Goal: Information Seeking & Learning: Check status

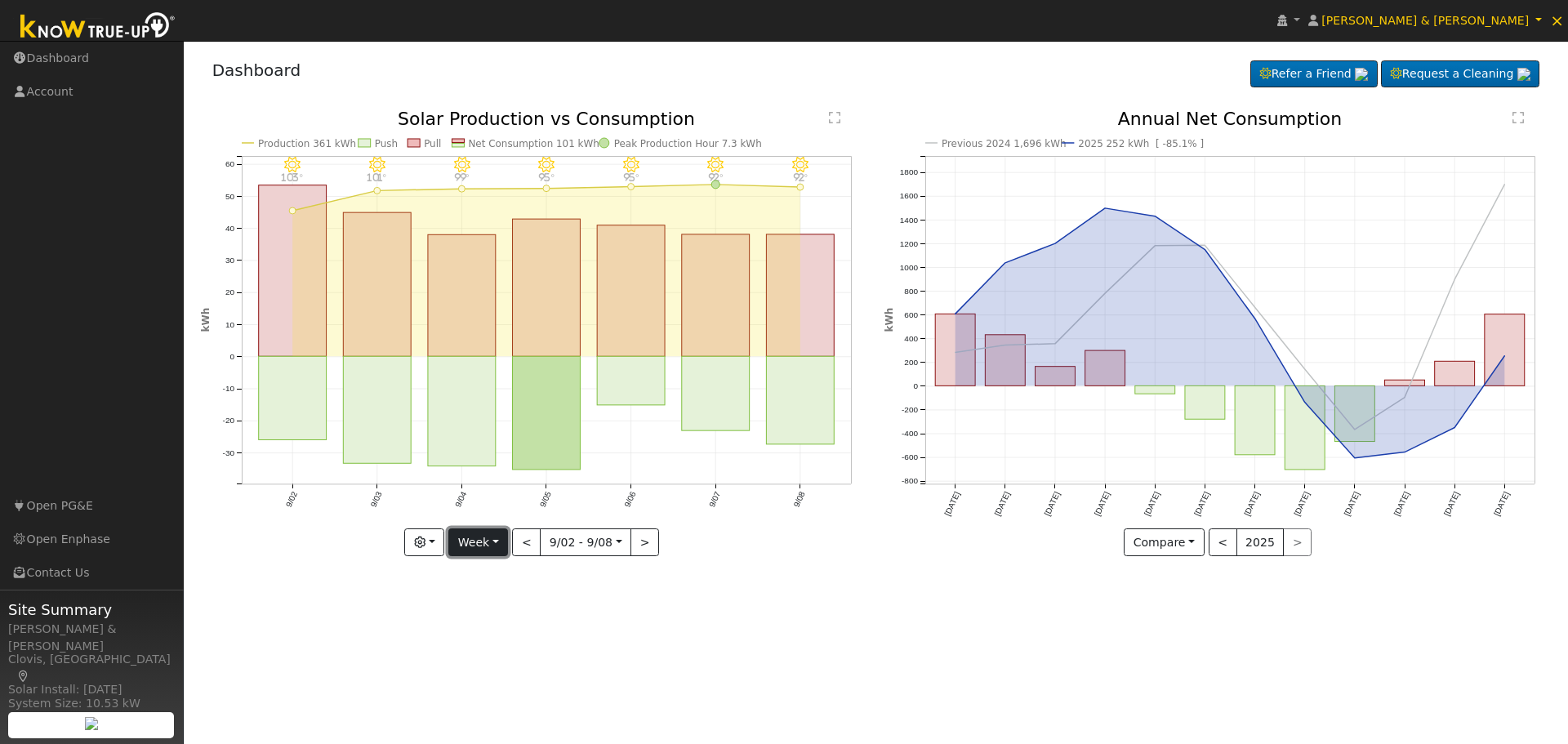
click at [493, 543] on button "Week" at bounding box center [477, 541] width 60 height 28
click at [495, 644] on link "Year" at bounding box center [506, 645] width 114 height 23
type input "2024-09-01"
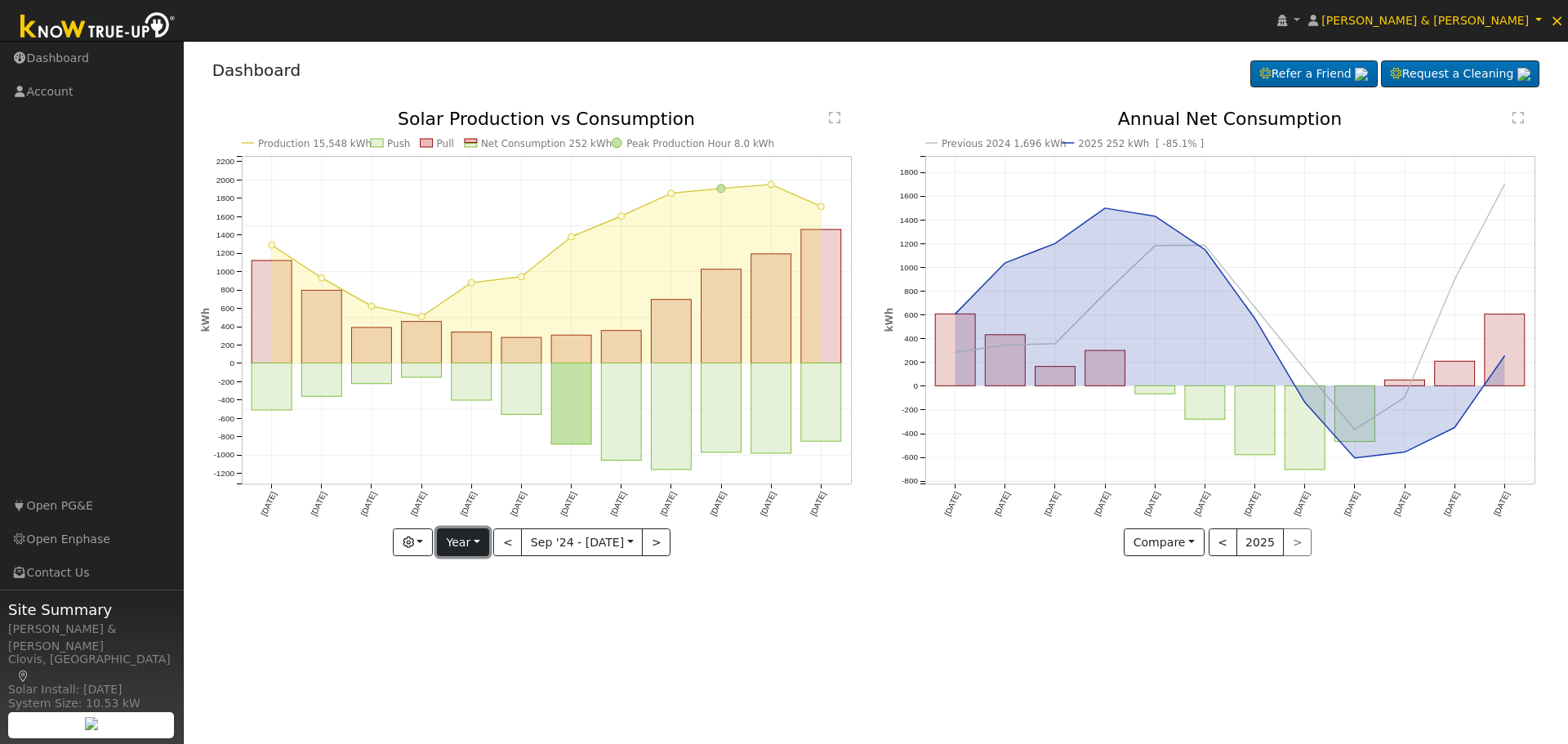
click at [477, 547] on button "Year" at bounding box center [462, 541] width 52 height 28
click at [913, 602] on div "User Profile First name Last name Email Email Notifications No Emails No Emails…" at bounding box center [876, 392] width 1384 height 703
click at [486, 545] on button "Year" at bounding box center [462, 541] width 52 height 28
click at [735, 601] on div "User Profile First name Last name Email Email Notifications No Emails No Emails…" at bounding box center [876, 392] width 1384 height 703
click at [1196, 547] on button "Compare" at bounding box center [1164, 541] width 81 height 28
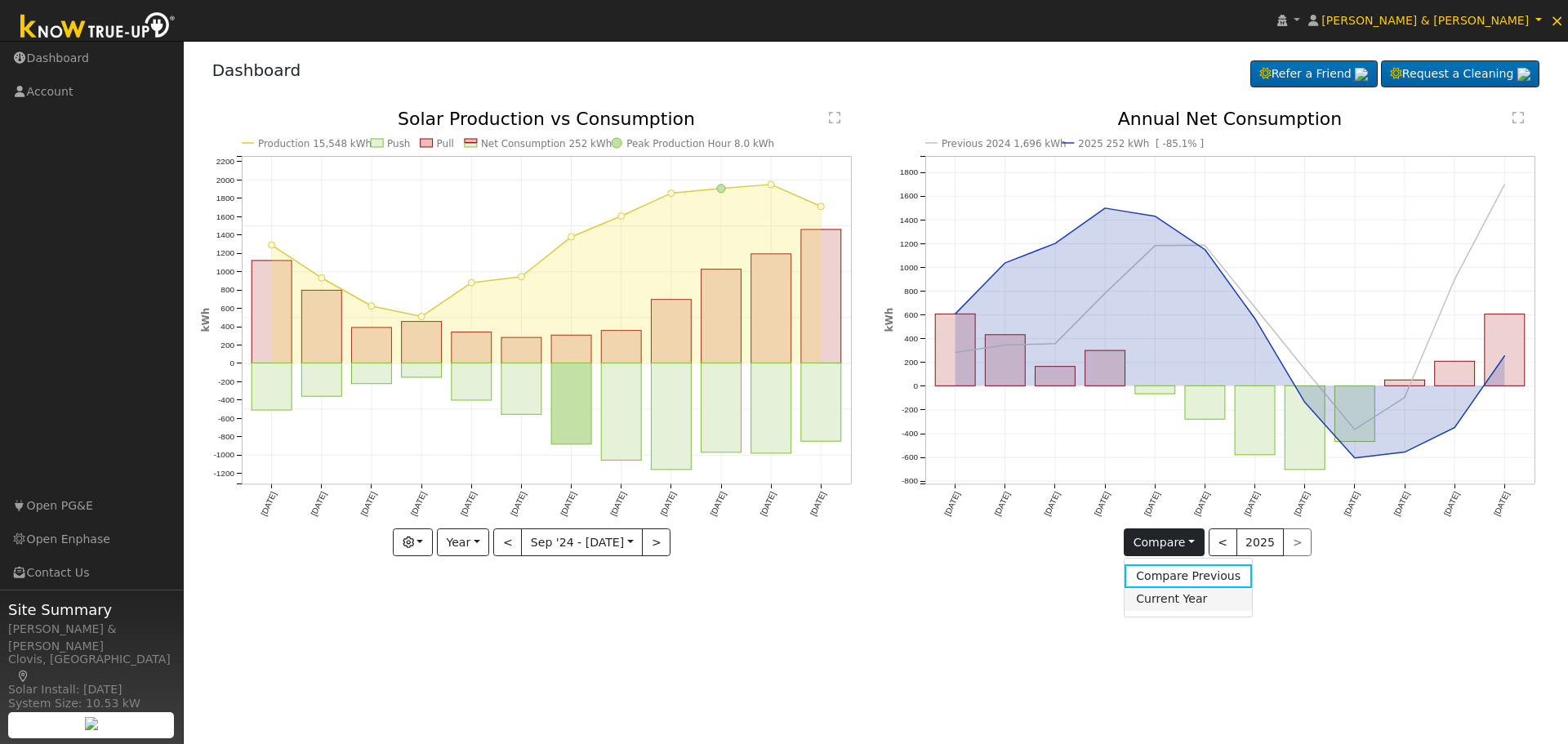
click at [1193, 602] on link "Current Year" at bounding box center [1188, 599] width 127 height 23
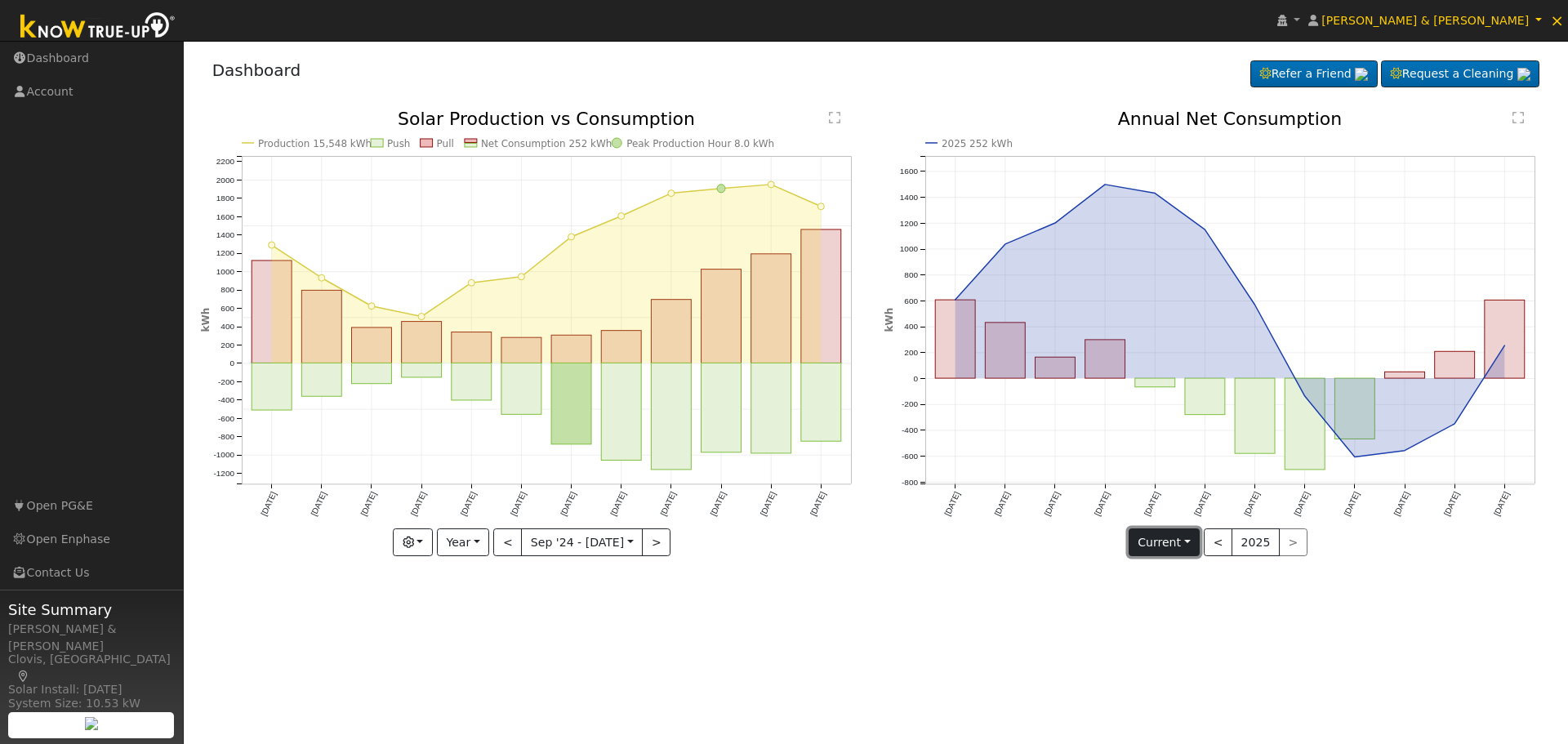
click at [1188, 548] on button "Current" at bounding box center [1164, 541] width 72 height 28
click at [1194, 576] on link "Compare Previous" at bounding box center [1193, 576] width 127 height 23
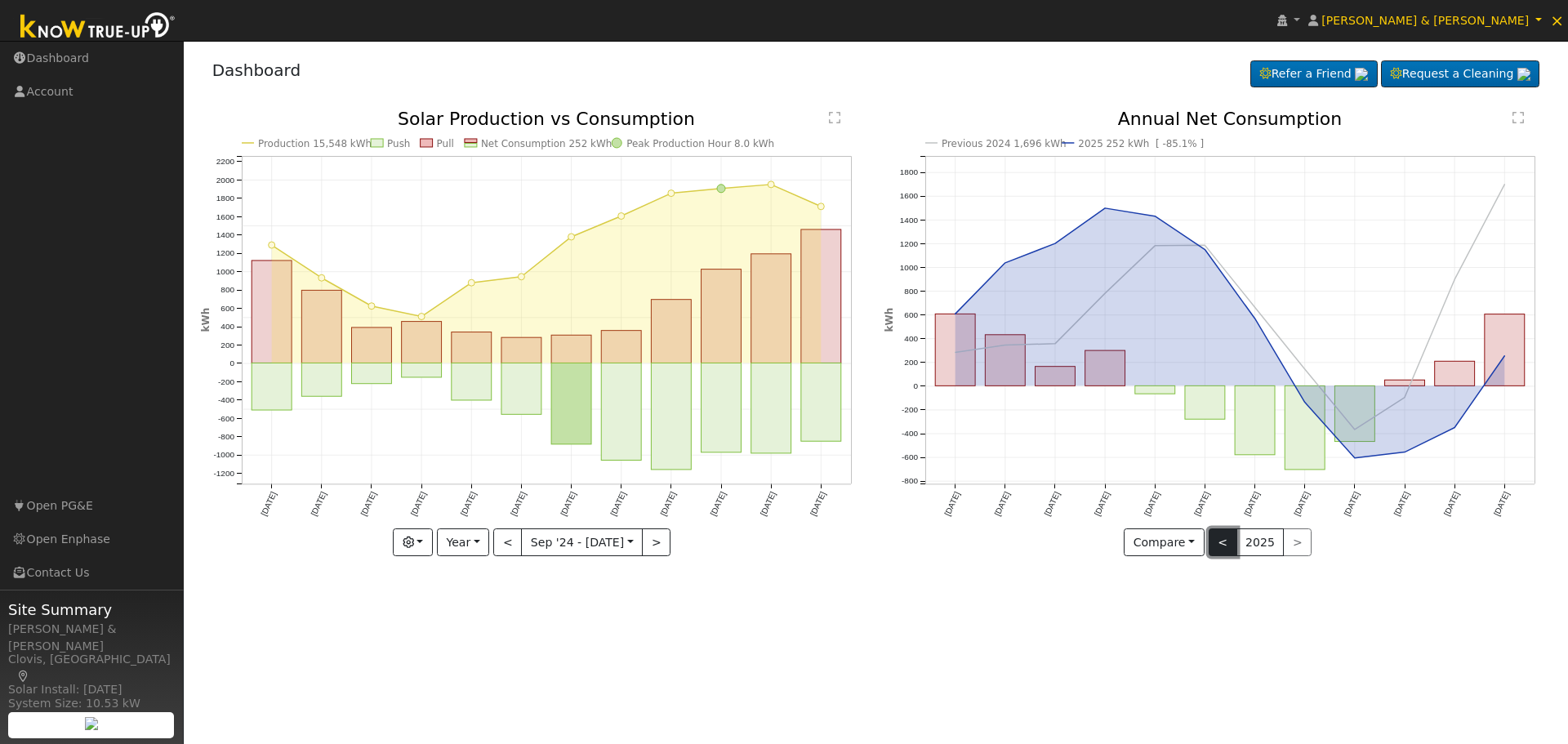
click at [1221, 539] on button "<" at bounding box center [1223, 541] width 28 height 28
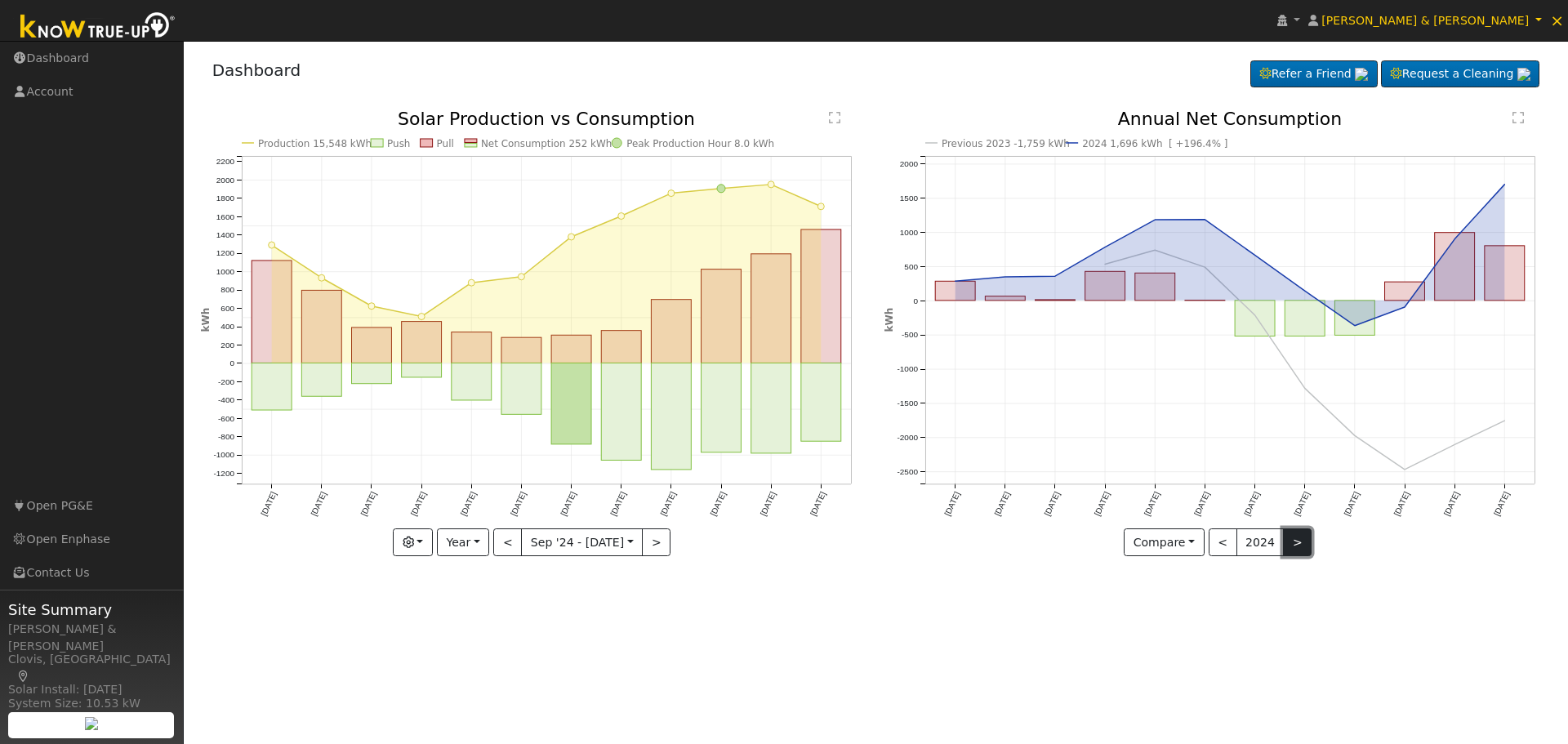
click at [1294, 540] on button ">" at bounding box center [1297, 541] width 28 height 28
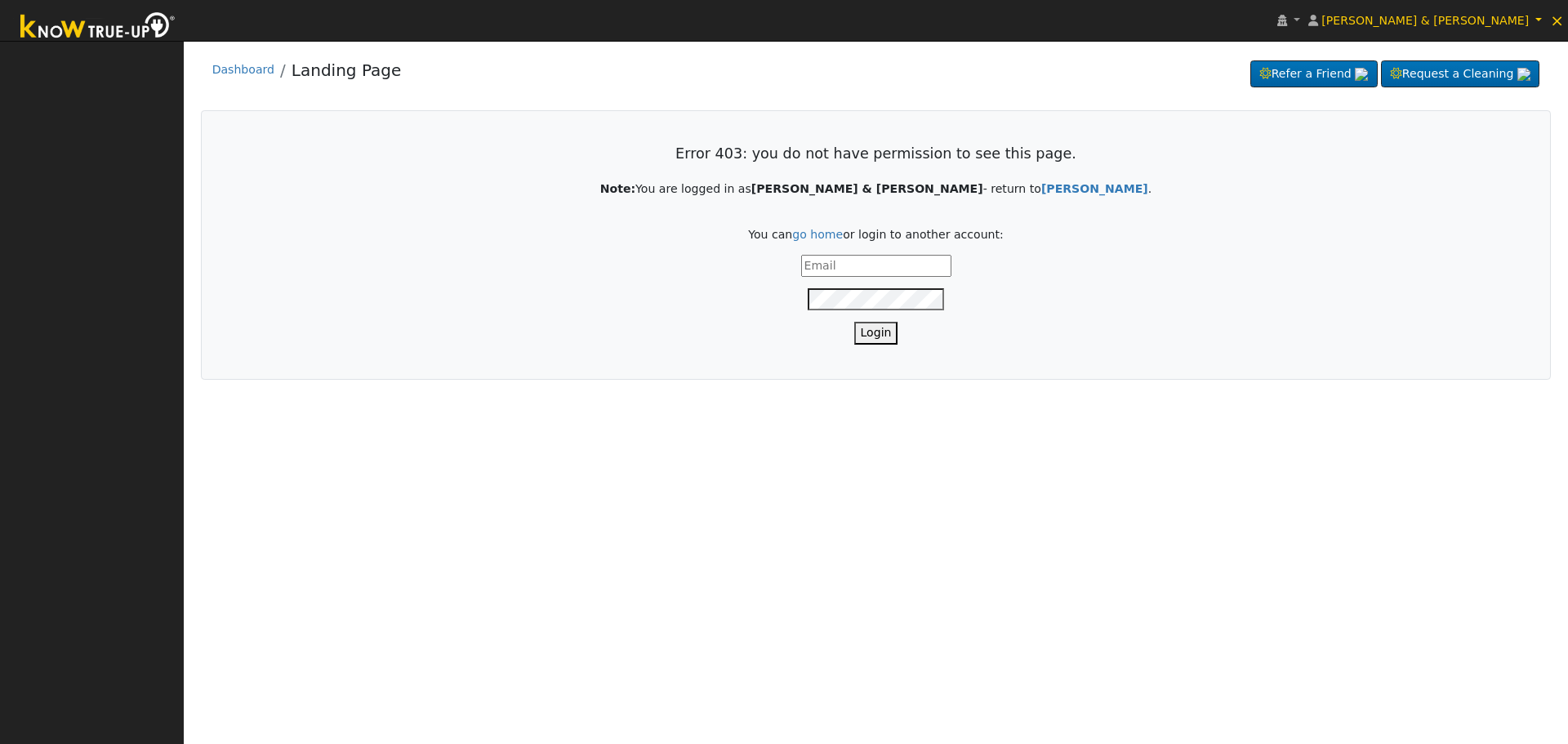
type input "[EMAIL_ADDRESS][DOMAIN_NAME]"
click at [870, 336] on button "Login" at bounding box center [876, 332] width 44 height 22
